Goal: Obtain resource: Download file/media

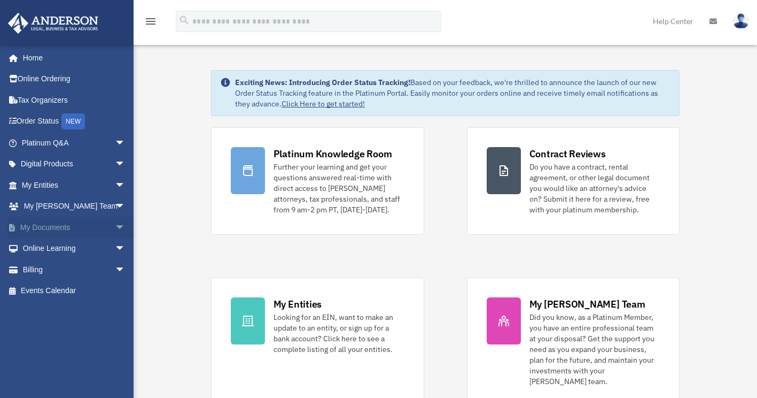
click at [92, 225] on link "My Documents arrow_drop_down" at bounding box center [74, 226] width 134 height 21
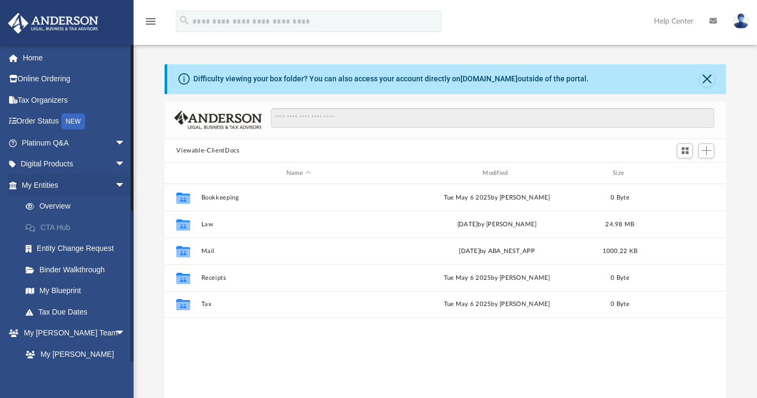
scroll to position [235, 553]
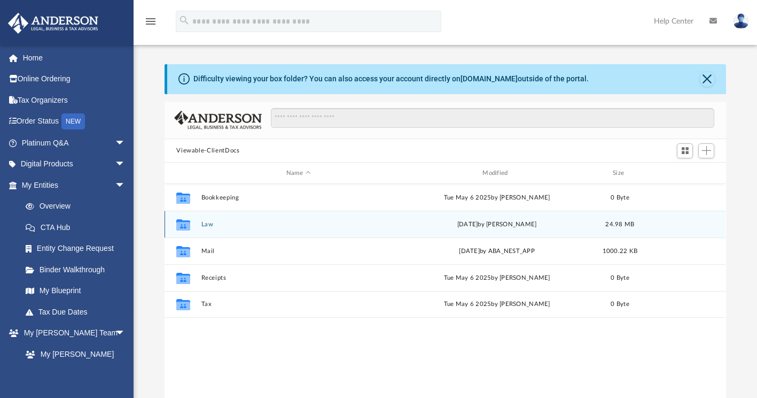
click at [226, 215] on div "Collaborated Folder Law [DATE] by [PERSON_NAME] 24.98 MB" at bounding box center [445, 224] width 561 height 27
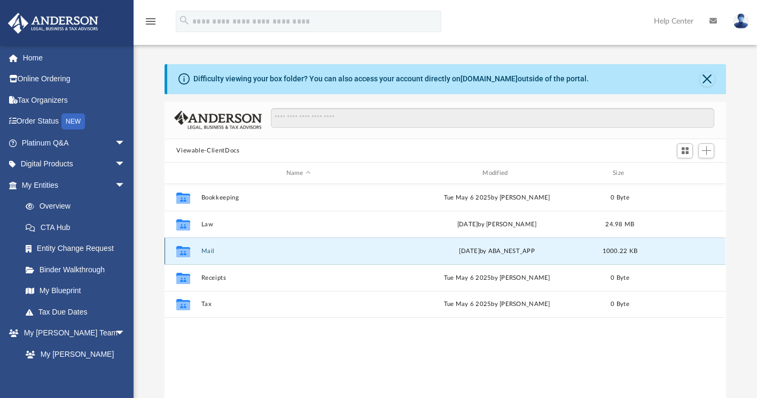
click at [293, 250] on button "Mail" at bounding box center [298, 250] width 194 height 7
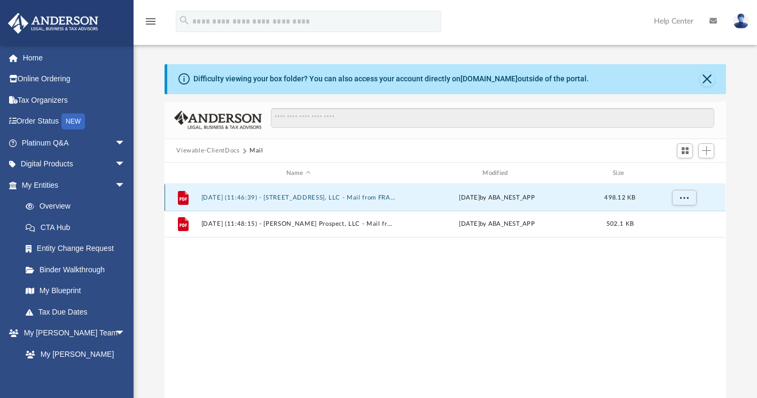
click at [337, 197] on button "2025.07.14 (11:46:39) - 1052 Plaza Drive, LLC - Mail from FRANCHISE TAX BOARD.p…" at bounding box center [298, 197] width 194 height 7
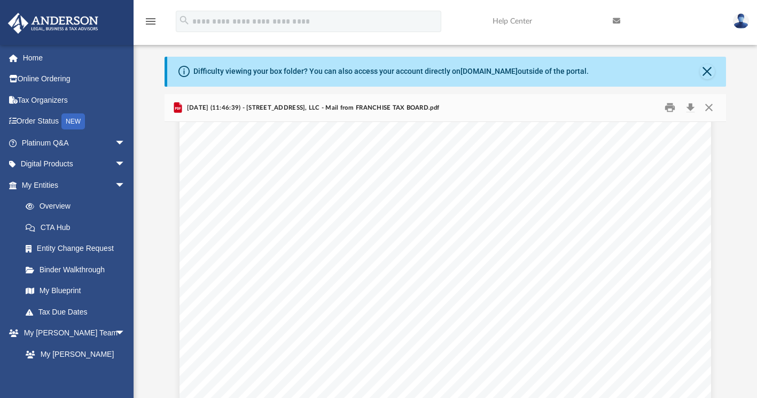
scroll to position [0, 0]
click at [710, 108] on button "Close" at bounding box center [708, 107] width 19 height 17
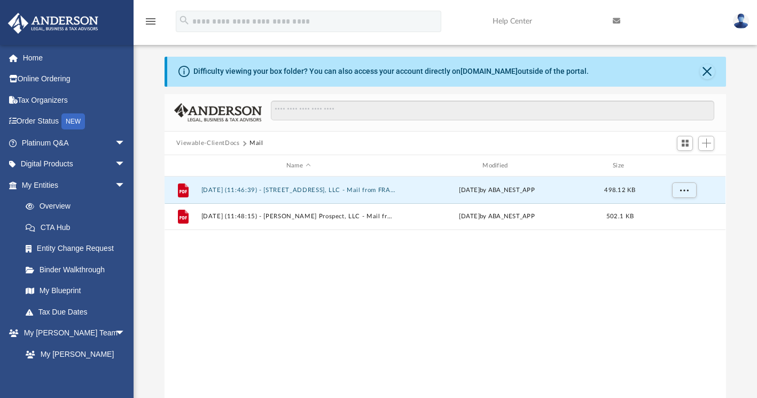
click at [255, 142] on button "Mail" at bounding box center [257, 143] width 14 height 10
click at [222, 141] on button "Viewable-ClientDocs" at bounding box center [207, 143] width 63 height 10
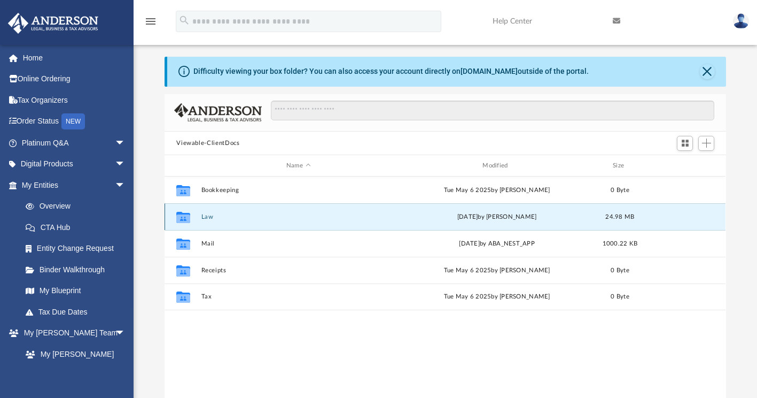
click at [247, 219] on button "Law" at bounding box center [298, 216] width 194 height 7
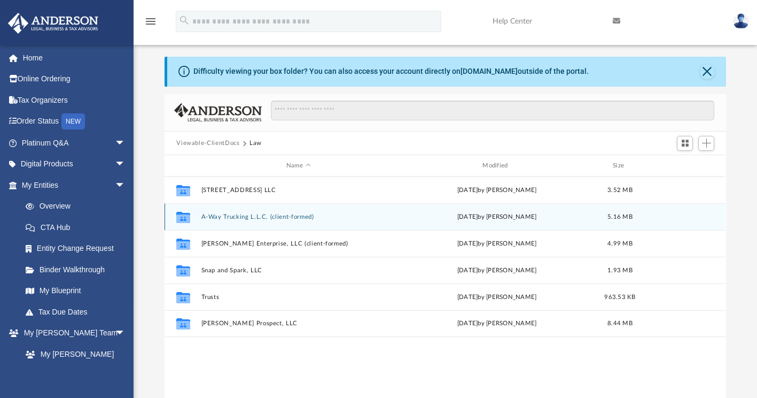
click at [260, 221] on div "Collaborated Folder A-Way Trucking L.L.C. (client-formed) Thu Aug 28 2025 by Fr…" at bounding box center [445, 216] width 561 height 27
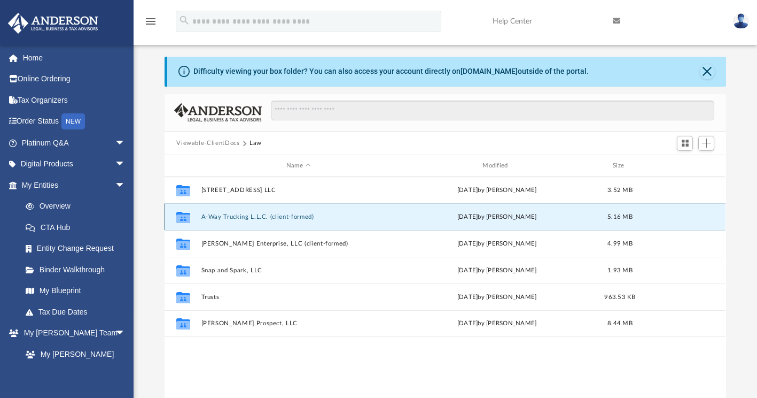
click at [262, 214] on button "A-Way Trucking L.L.C. (client-formed)" at bounding box center [298, 216] width 194 height 7
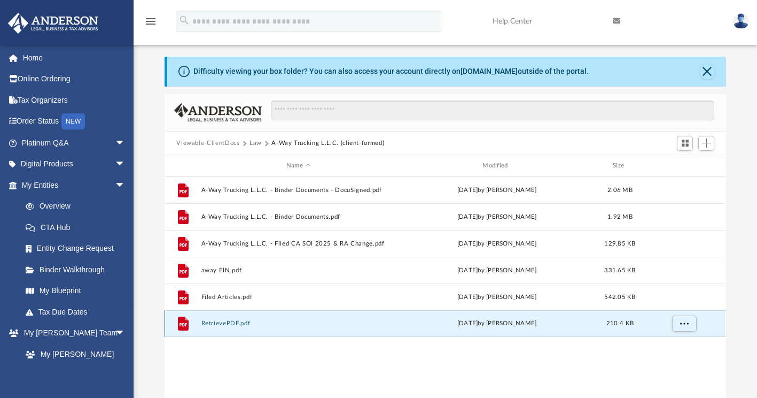
click at [236, 325] on button "RetrievePDF.pdf" at bounding box center [298, 323] width 194 height 7
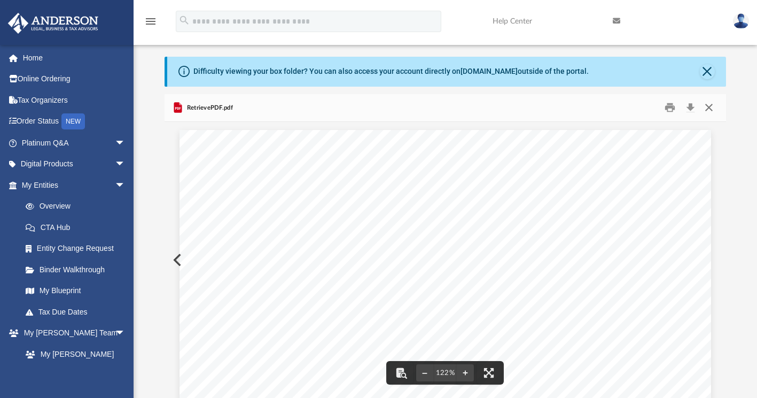
click at [710, 105] on button "Close" at bounding box center [708, 107] width 19 height 17
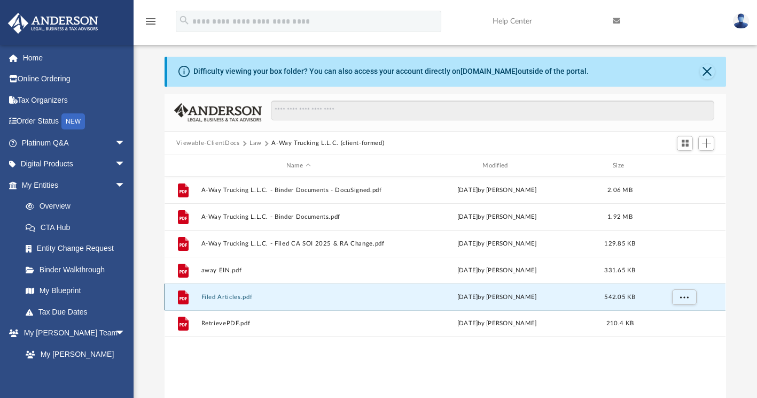
click at [284, 297] on button "Filed Articles.pdf" at bounding box center [298, 296] width 194 height 7
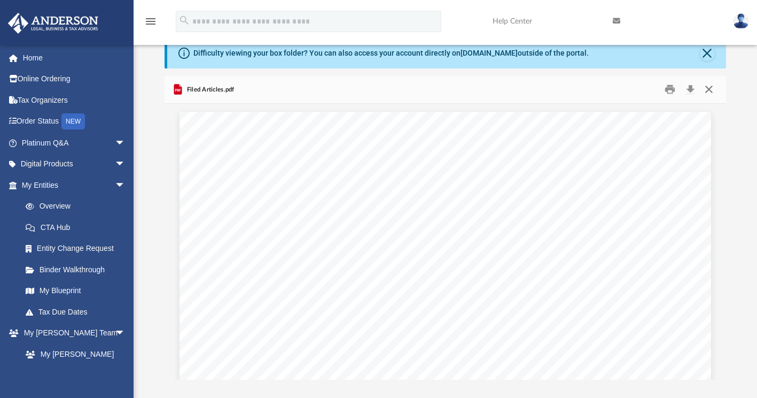
click at [708, 92] on button "Close" at bounding box center [708, 89] width 19 height 17
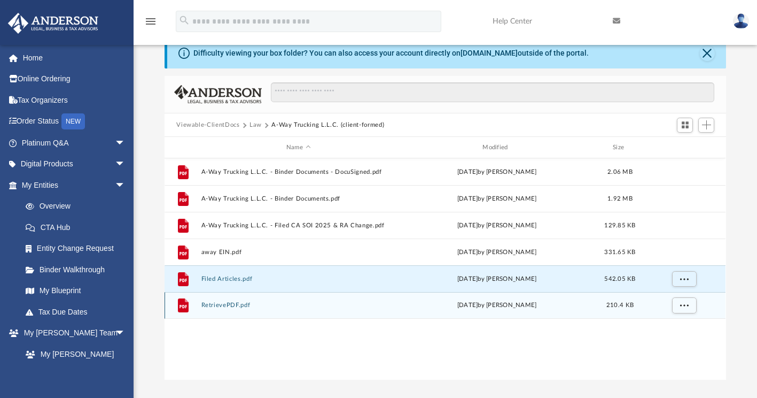
click at [401, 305] on div "Thu Aug 28 2025 by Francisca Nwokedi" at bounding box center [497, 305] width 194 height 10
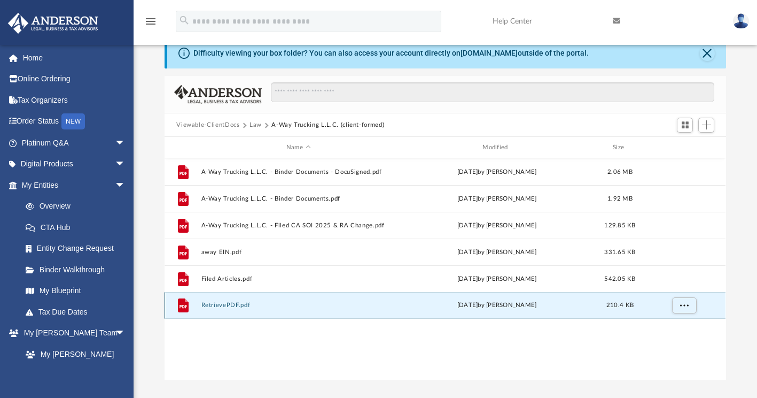
click at [382, 305] on button "RetrievePDF.pdf" at bounding box center [298, 305] width 194 height 7
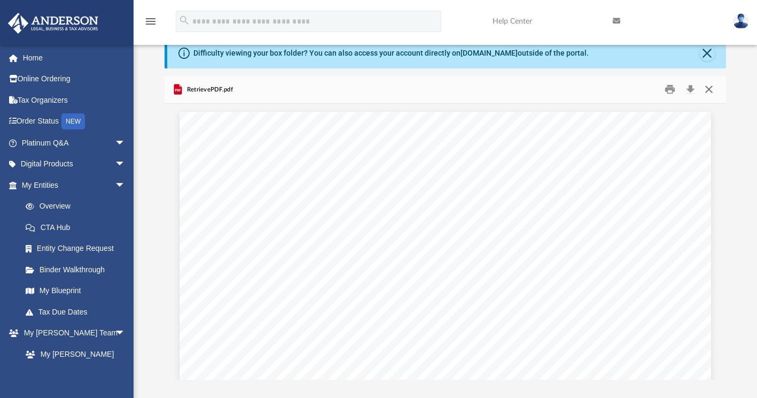
click at [711, 90] on button "Close" at bounding box center [708, 89] width 19 height 17
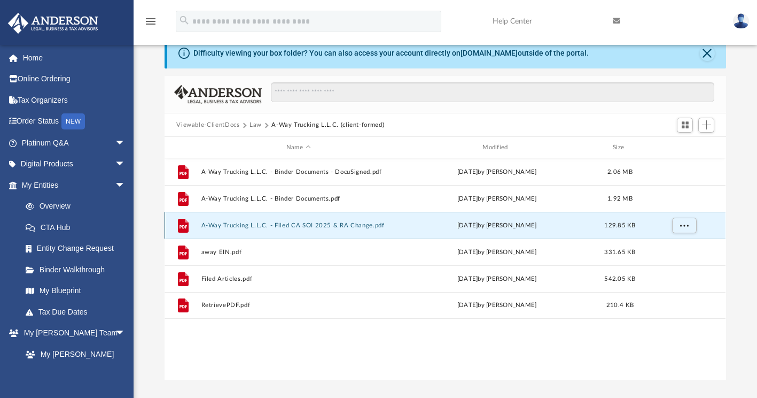
click at [315, 228] on button "A-Way Trucking L.L.C. - Filed CA SOI 2025 & RA Change.pdf" at bounding box center [298, 225] width 194 height 7
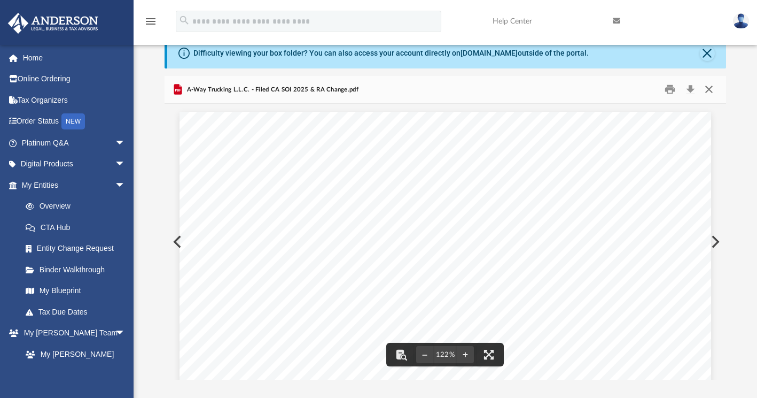
click at [708, 89] on button "Close" at bounding box center [708, 89] width 19 height 17
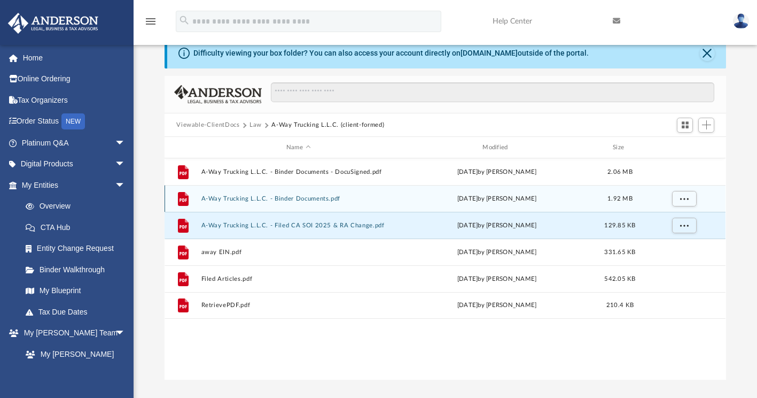
click at [360, 193] on div "File A-Way Trucking L.L.C. - Binder Documents.pdf Mon Jul 28 2025 by Lauren Tho…" at bounding box center [445, 198] width 561 height 27
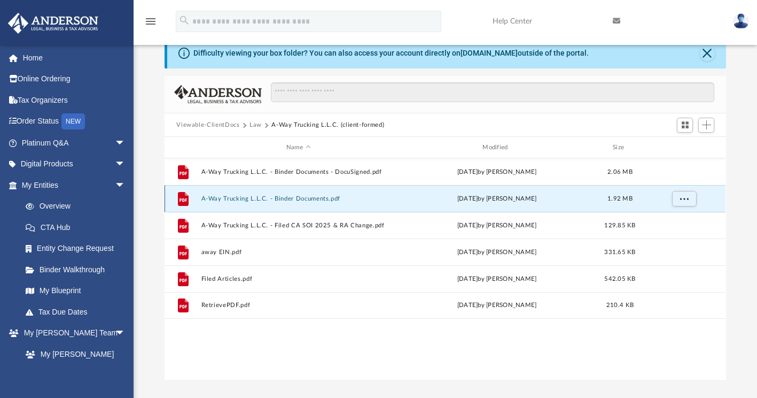
click at [360, 193] on div "File A-Way Trucking L.L.C. - Binder Documents.pdf Mon Jul 28 2025 by Lauren Tho…" at bounding box center [445, 198] width 561 height 27
click at [321, 195] on button "A-Way Trucking L.L.C. - Binder Documents.pdf" at bounding box center [298, 198] width 194 height 7
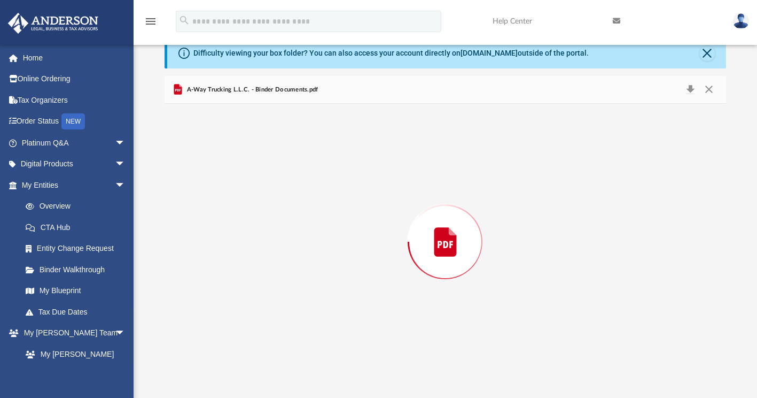
click at [321, 195] on div "Preview" at bounding box center [445, 242] width 561 height 276
click at [711, 88] on button "Close" at bounding box center [708, 89] width 19 height 17
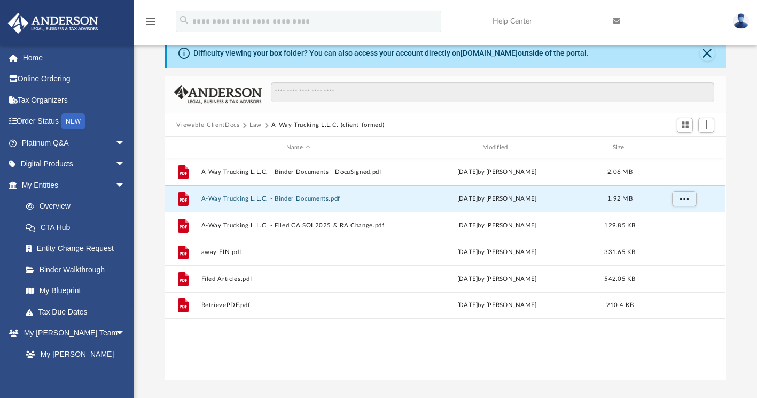
click at [252, 123] on button "Law" at bounding box center [256, 125] width 12 height 10
